Goal: Task Accomplishment & Management: Manage account settings

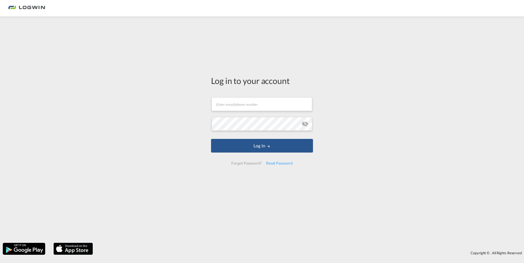
click at [240, 111] on md-input-container "Email field is required" at bounding box center [262, 104] width 102 height 15
click at [239, 111] on md-input-container "Email field is required" at bounding box center [262, 104] width 102 height 15
click at [239, 106] on input "text" at bounding box center [261, 104] width 101 height 14
type input "arkadiusz.szymanski@logwin-logistics.com"
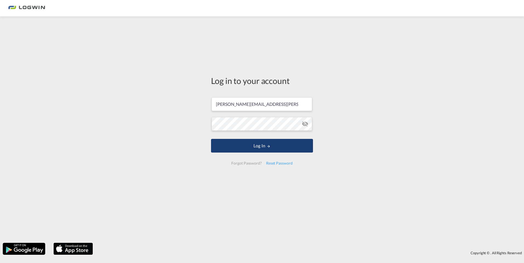
click at [244, 142] on button "Log In" at bounding box center [262, 146] width 102 height 14
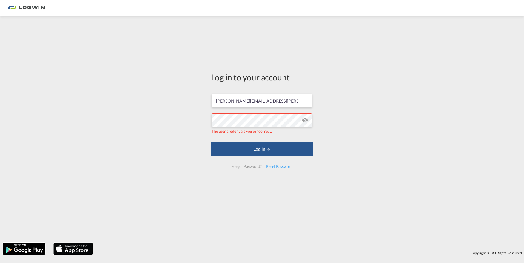
click at [304, 122] on md-icon "icon-eye-off" at bounding box center [305, 120] width 7 height 7
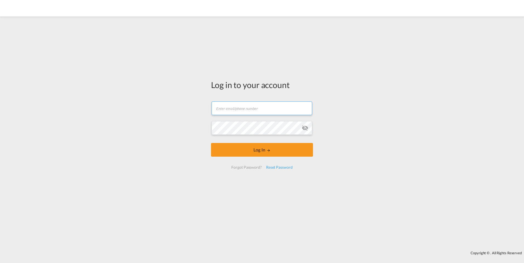
type input "[PERSON_NAME][EMAIL_ADDRESS][PERSON_NAME][DOMAIN_NAME]"
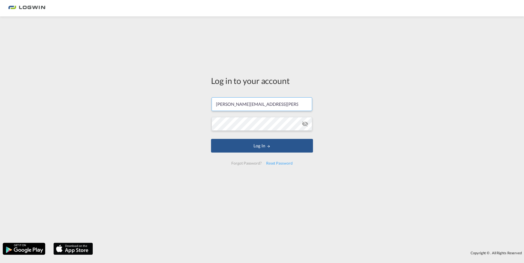
click at [239, 109] on input "[PERSON_NAME][EMAIL_ADDRESS][PERSON_NAME][DOMAIN_NAME]" at bounding box center [261, 104] width 101 height 14
click at [214, 147] on button "Log In" at bounding box center [262, 146] width 102 height 14
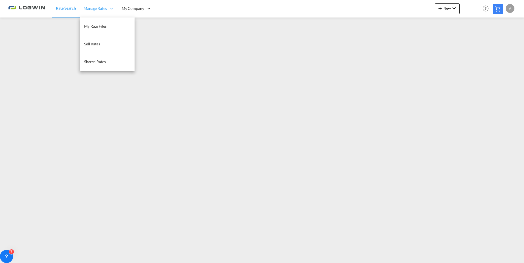
click at [100, 8] on span "Manage Rates" at bounding box center [95, 8] width 23 height 5
click at [96, 23] on link "My Rate Files" at bounding box center [107, 27] width 55 height 18
click at [102, 62] on span "Shared Rates" at bounding box center [95, 61] width 22 height 5
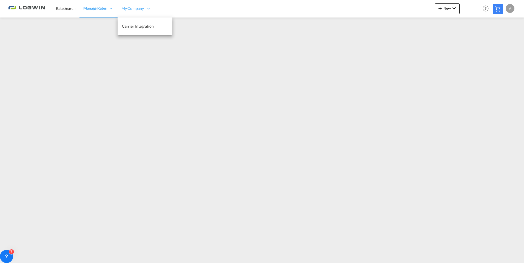
click at [131, 8] on span "My Company" at bounding box center [132, 8] width 22 height 5
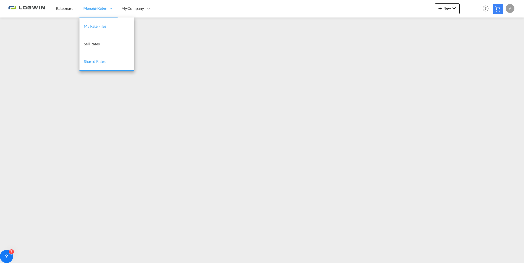
click at [98, 28] on span "My Rate Files" at bounding box center [95, 26] width 22 height 5
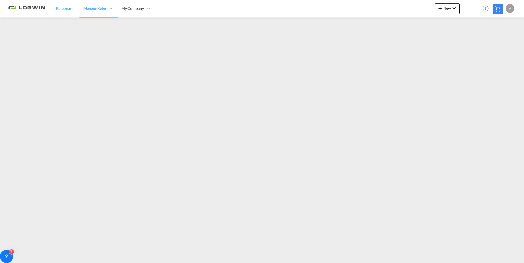
click at [68, 12] on link "Rate Search" at bounding box center [65, 9] width 27 height 18
click at [130, 10] on span "My Company" at bounding box center [133, 8] width 22 height 5
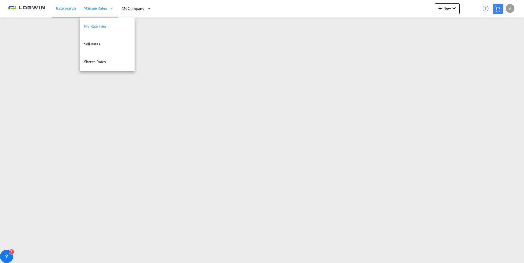
click at [96, 29] on link "My Rate Files" at bounding box center [107, 27] width 55 height 18
click at [102, 27] on span "My Rate Files" at bounding box center [95, 26] width 22 height 5
click at [95, 27] on span "My Rate Files" at bounding box center [95, 26] width 22 height 5
click at [103, 22] on link "My Rate Files" at bounding box center [106, 27] width 55 height 18
click at [96, 47] on span "Sell Rates" at bounding box center [92, 43] width 16 height 5
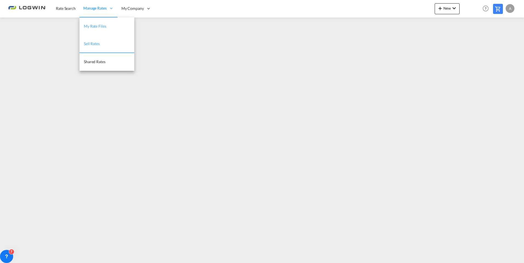
click at [97, 25] on span "My Rate Files" at bounding box center [95, 26] width 22 height 5
